Goal: Information Seeking & Learning: Learn about a topic

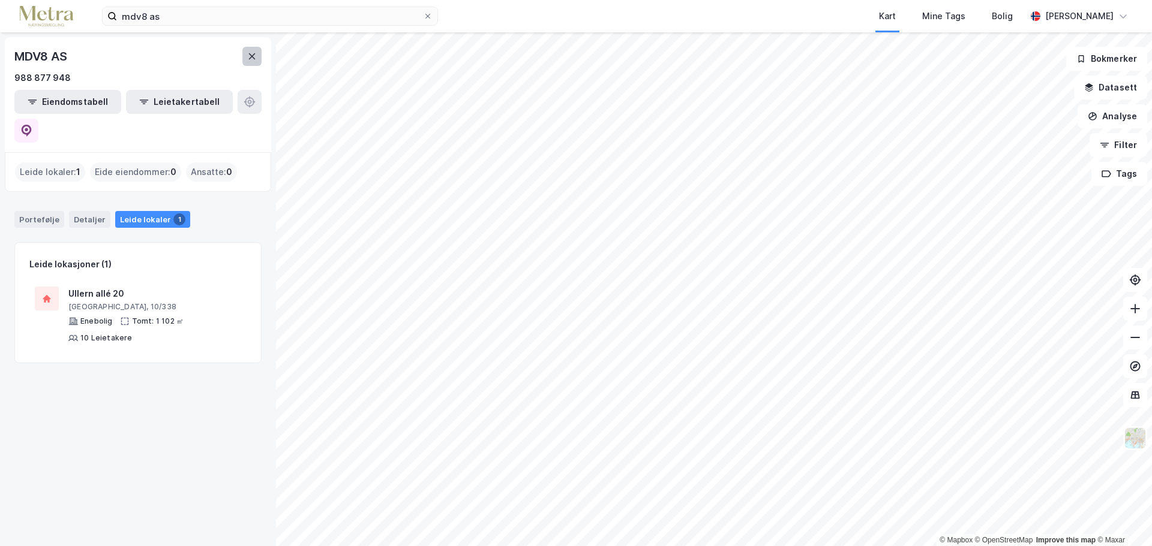
click at [254, 47] on button at bounding box center [251, 56] width 19 height 19
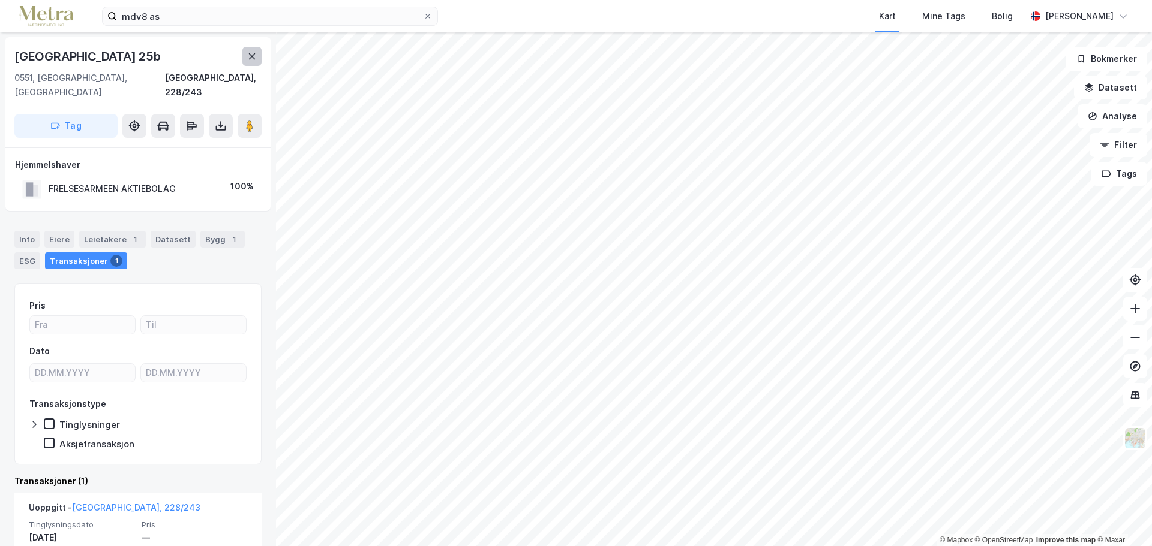
click at [258, 58] on button at bounding box center [251, 56] width 19 height 19
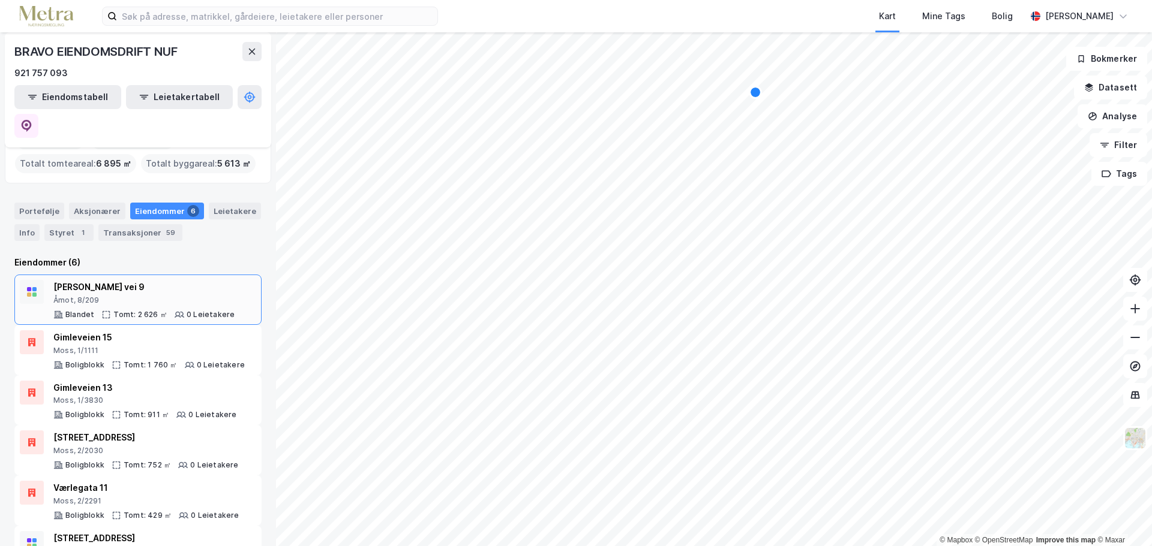
scroll to position [49, 0]
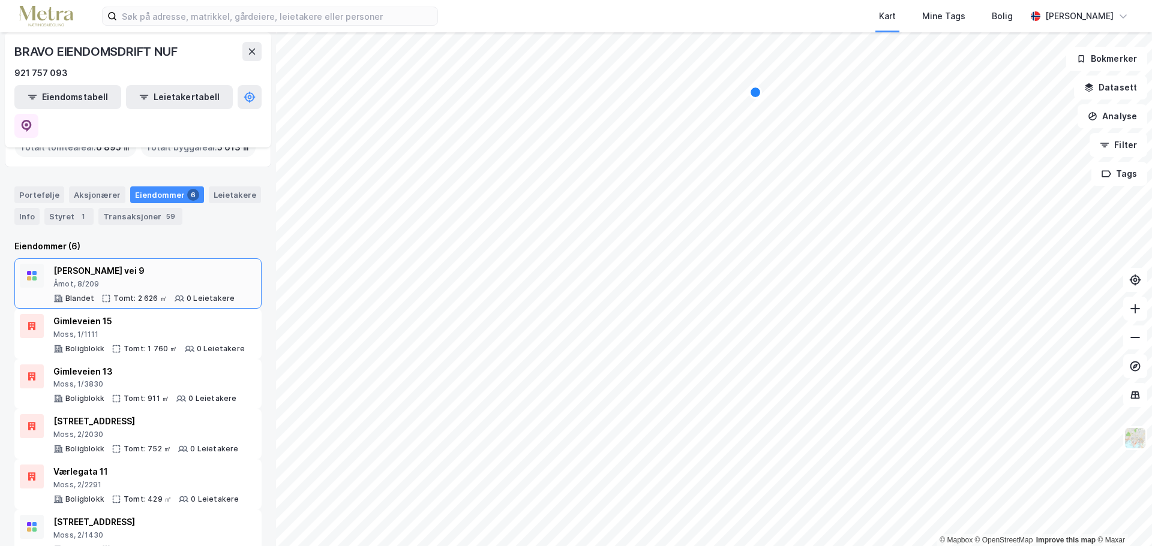
click at [165, 280] on div "Åmot, 8/209" at bounding box center [143, 285] width 181 height 10
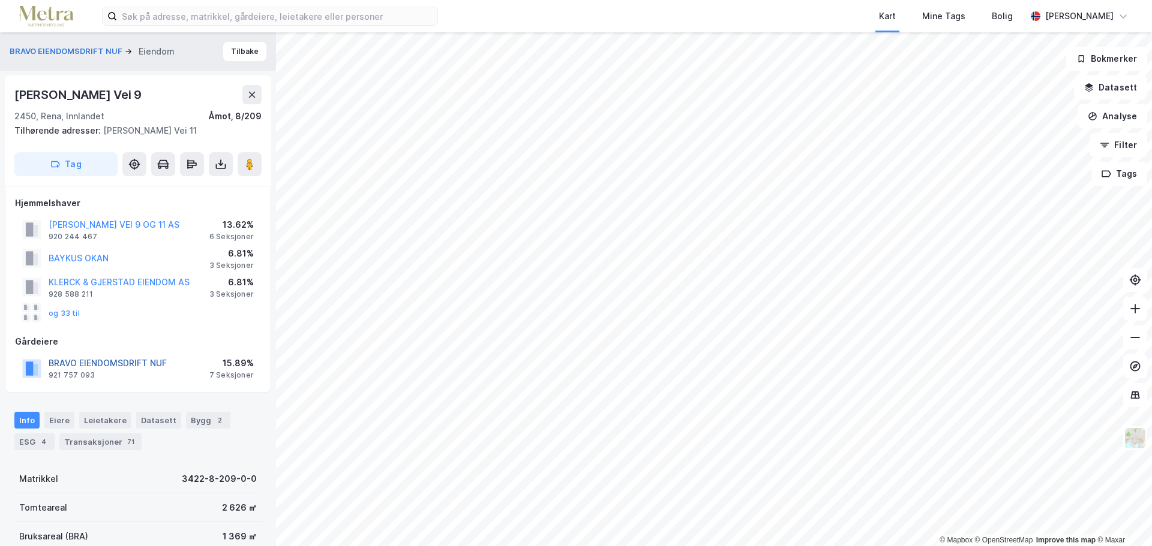
click at [0, 0] on button "BRAVO EIENDOMSDRIFT NUF" at bounding box center [0, 0] width 0 height 0
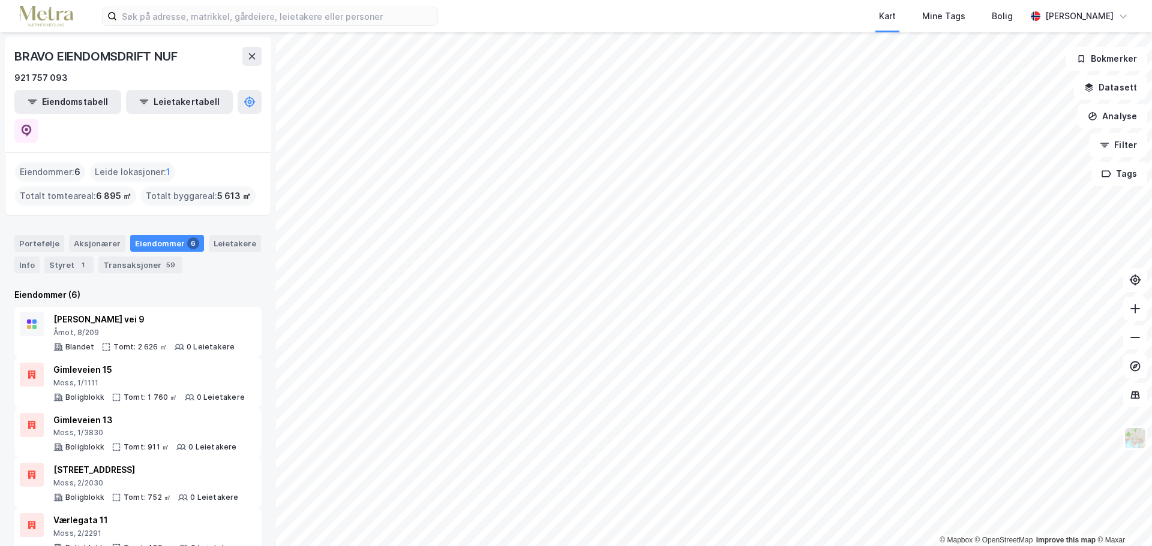
scroll to position [49, 0]
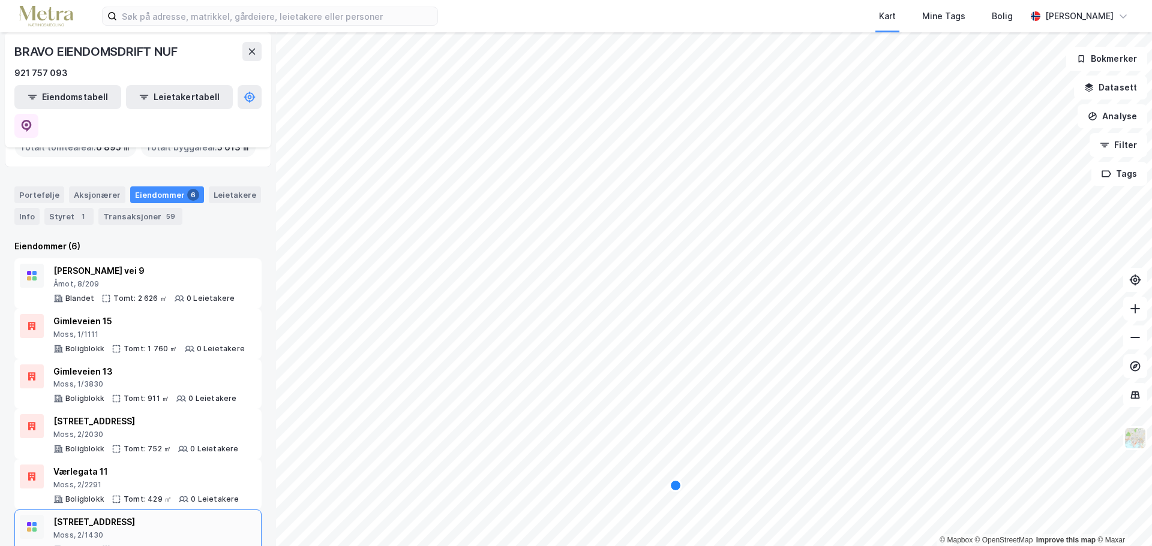
click at [159, 515] on div "[STREET_ADDRESS] Tomt: 417 ㎡ 0 Leietakere" at bounding box center [140, 535] width 175 height 40
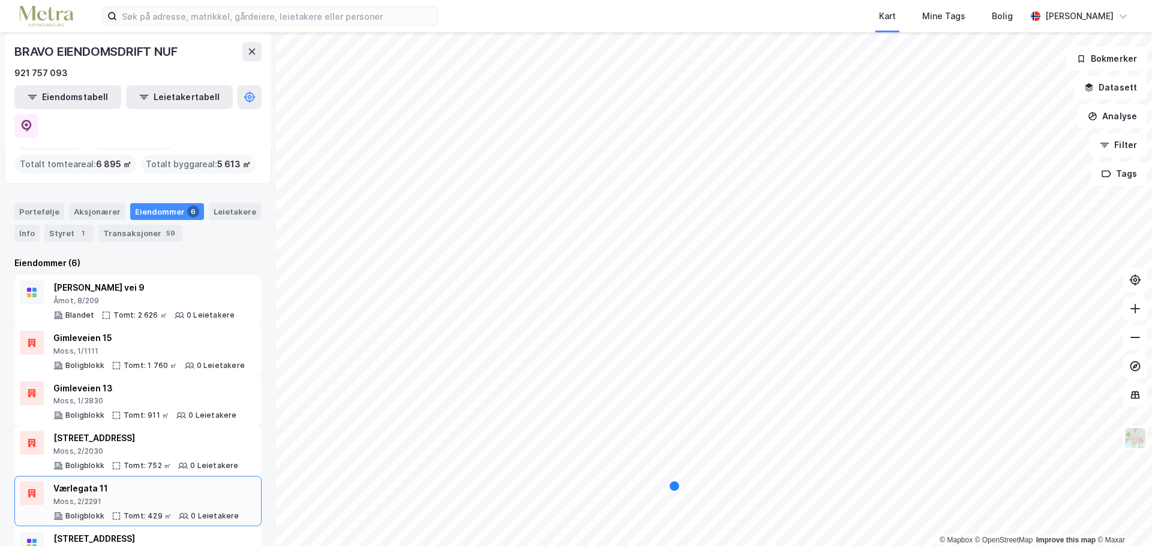
scroll to position [49, 0]
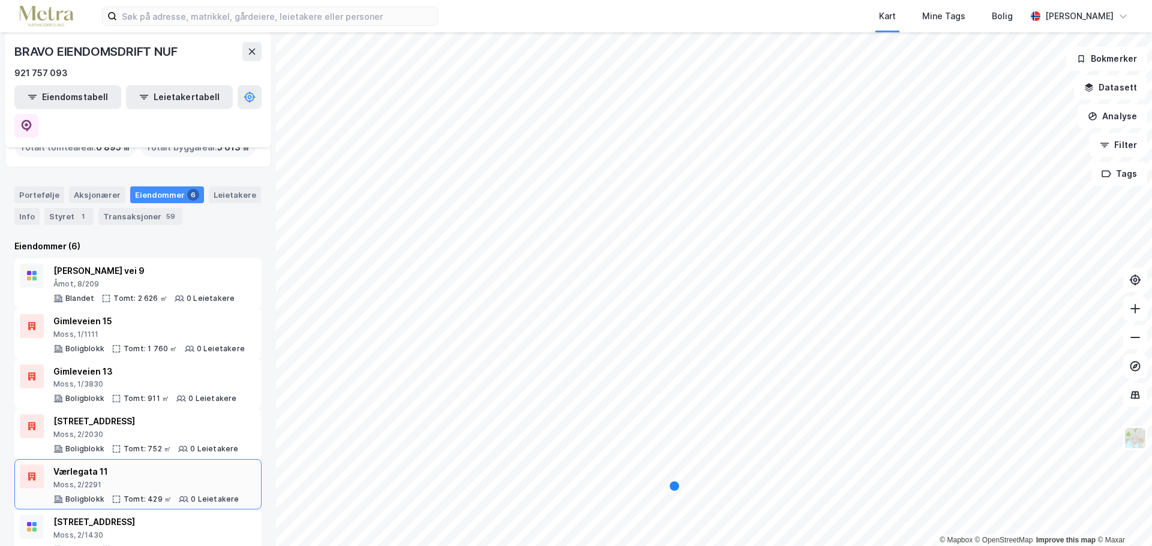
click at [150, 480] on div "Moss, 2/2291" at bounding box center [146, 485] width 186 height 10
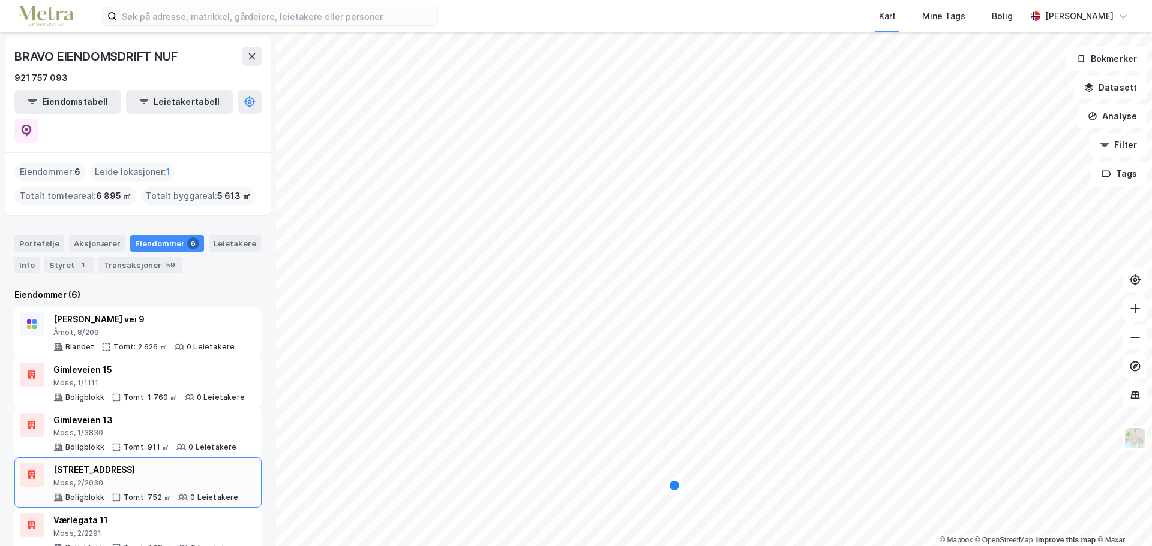
click at [190, 479] on div "Moss, 2/2030" at bounding box center [145, 484] width 185 height 10
click at [131, 428] on div "Moss, 1/3830" at bounding box center [145, 433] width 184 height 10
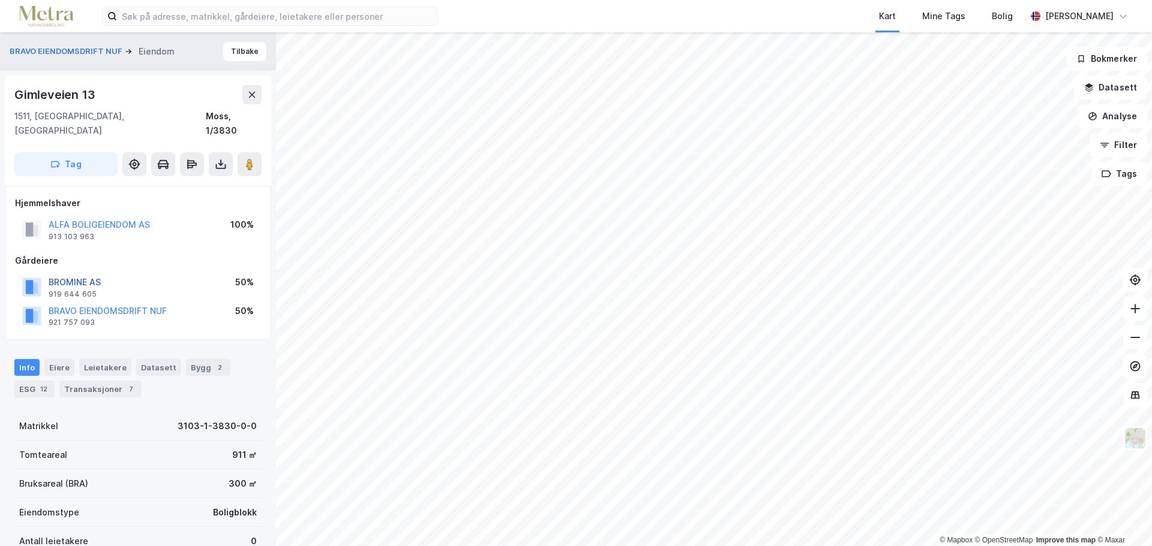
click at [0, 0] on button "BROMINE AS" at bounding box center [0, 0] width 0 height 0
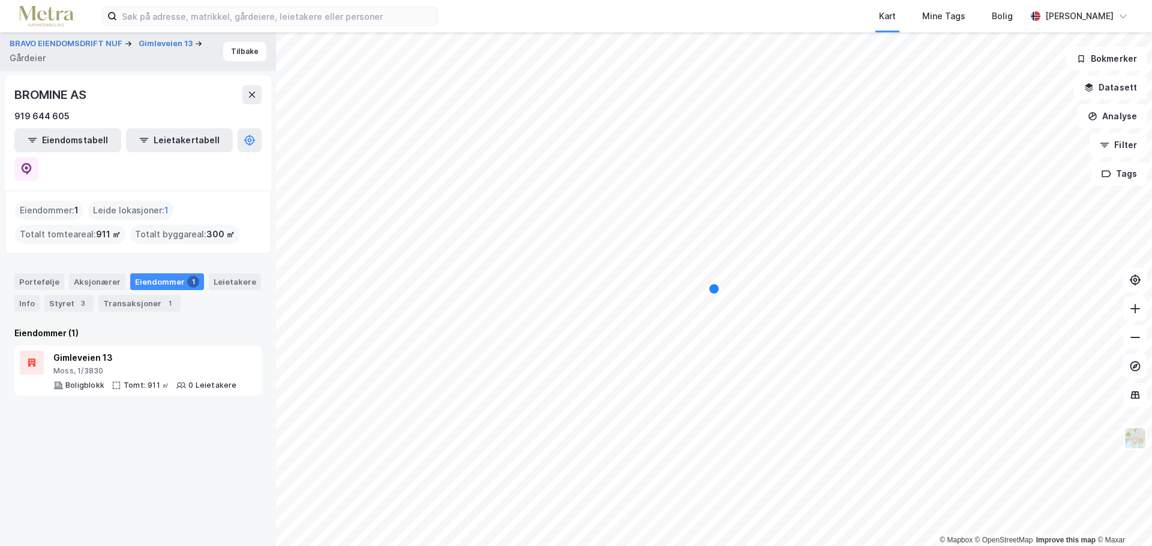
click at [53, 91] on div "BROMINE AS" at bounding box center [51, 94] width 74 height 19
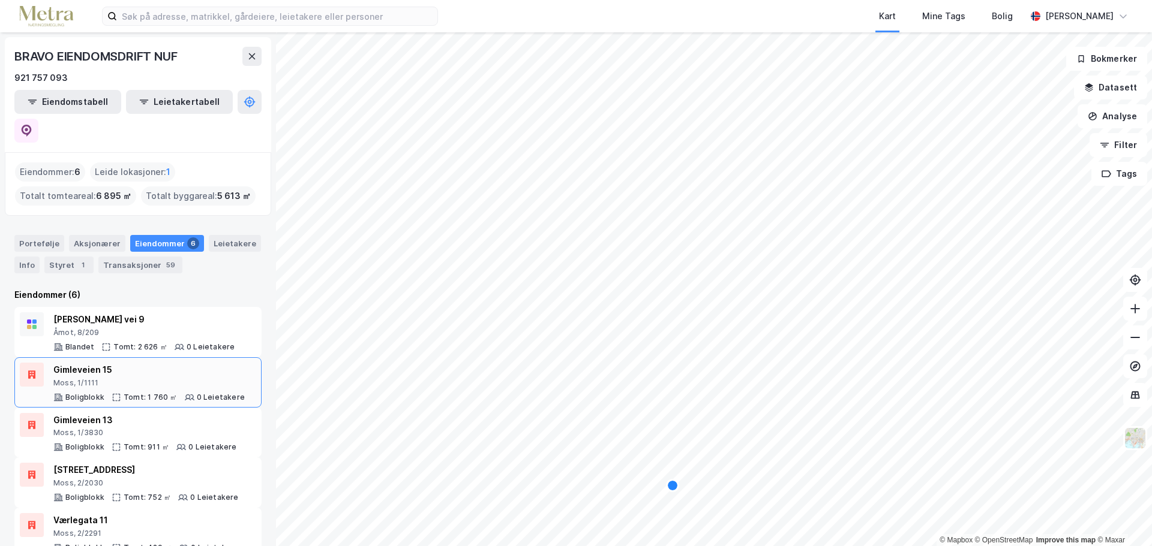
click at [145, 363] on div "Gimleveien 15" at bounding box center [148, 370] width 191 height 14
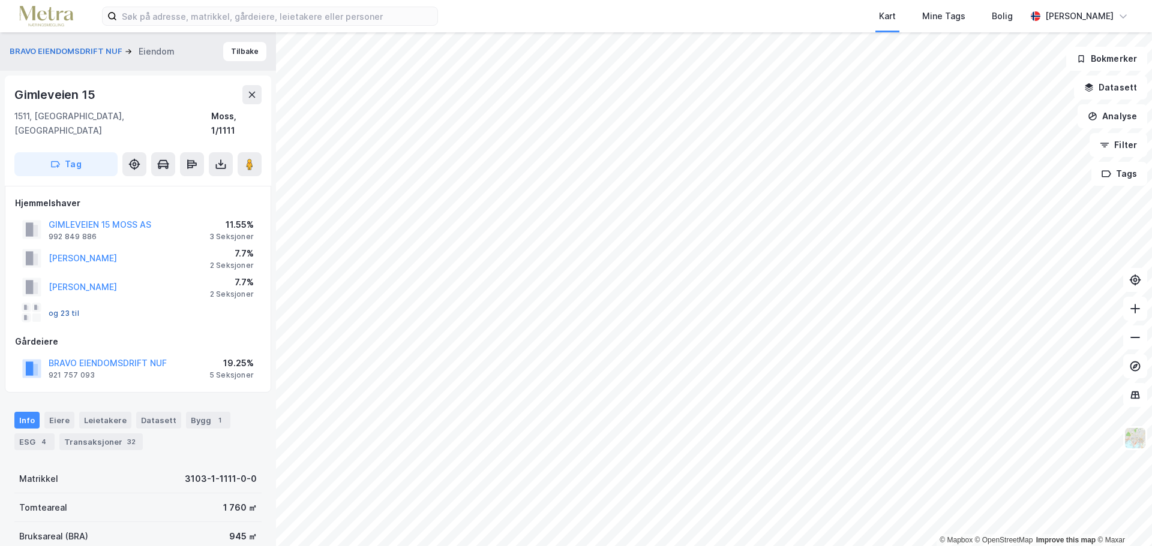
click at [0, 0] on button "og 23 til" at bounding box center [0, 0] width 0 height 0
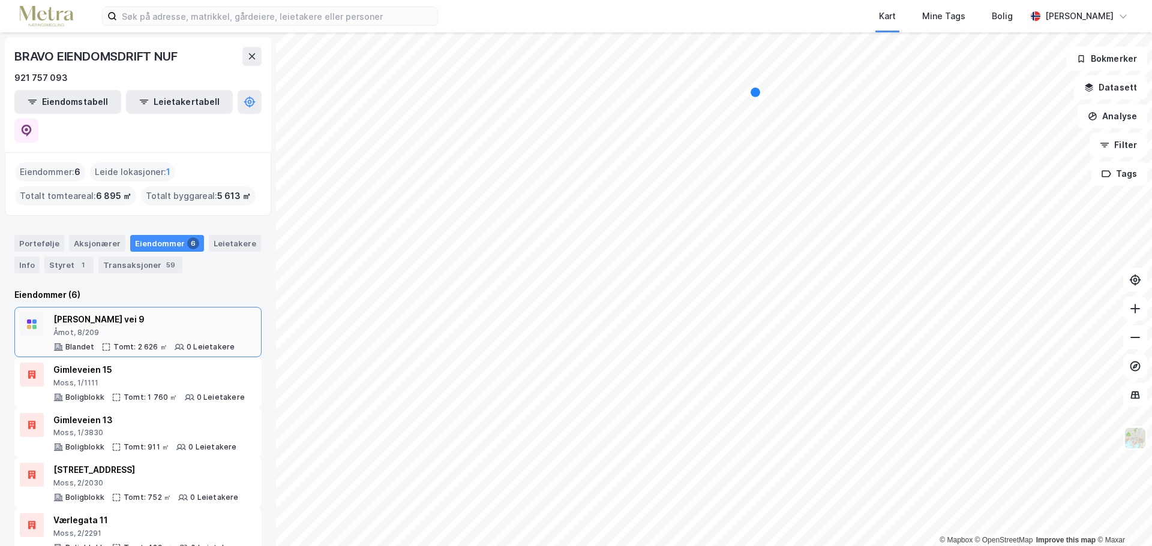
click at [184, 328] on div "Åmot, 8/209" at bounding box center [143, 333] width 181 height 10
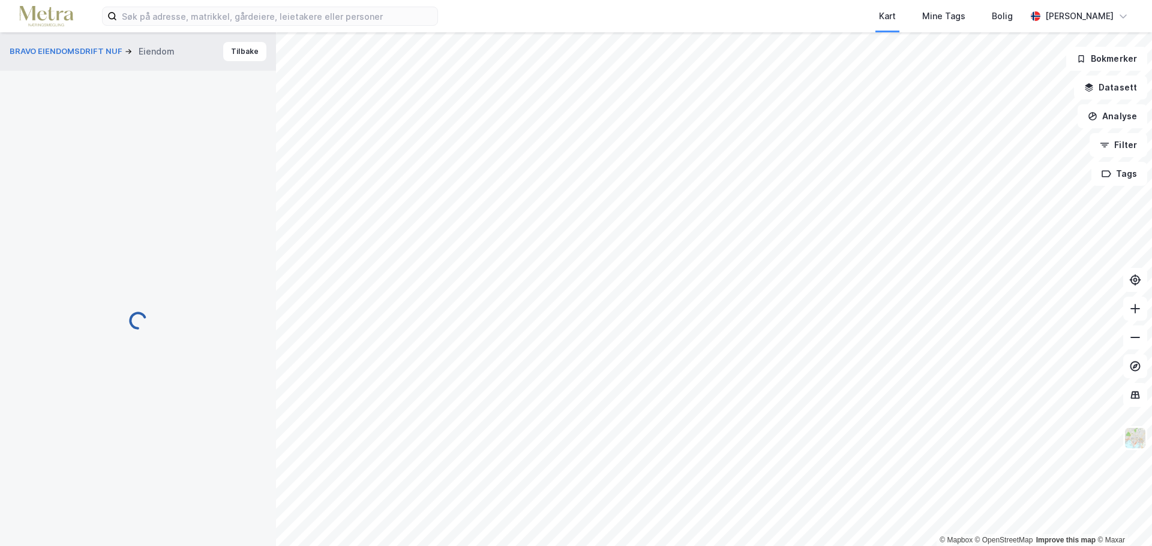
scroll to position [3, 0]
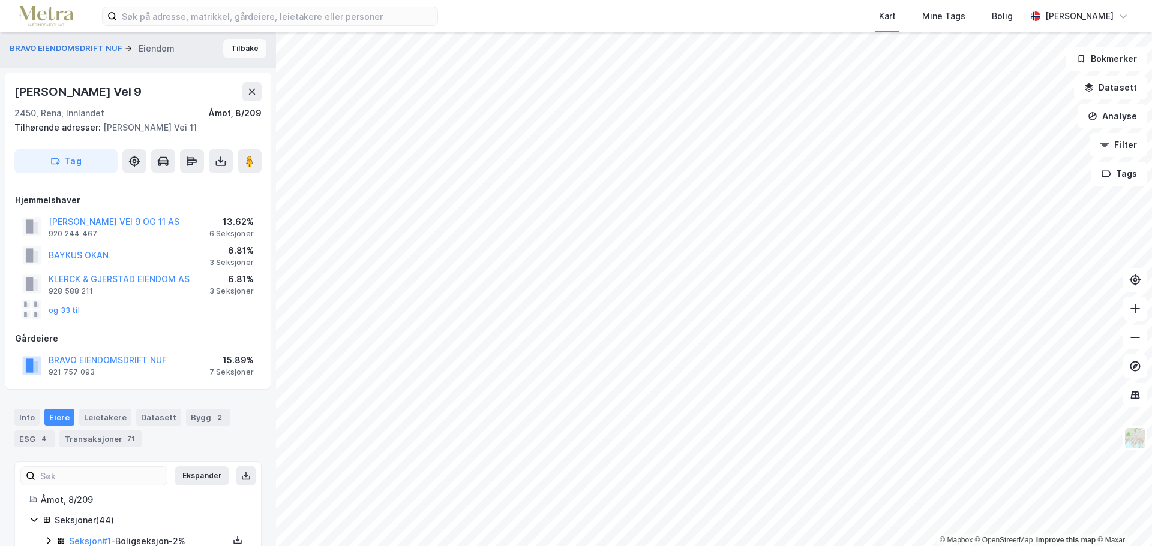
click at [247, 52] on button "Tilbake" at bounding box center [244, 48] width 43 height 19
